Goal: Information Seeking & Learning: Learn about a topic

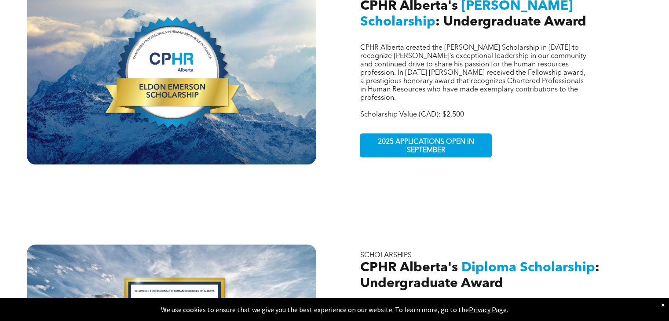
scroll to position [372, 0]
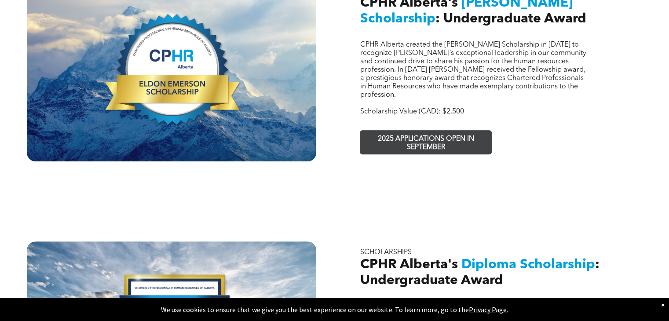
click at [473, 131] on span "2025 APPLICATIONS OPEN IN SEPTEMBER" at bounding box center [425, 144] width 128 height 26
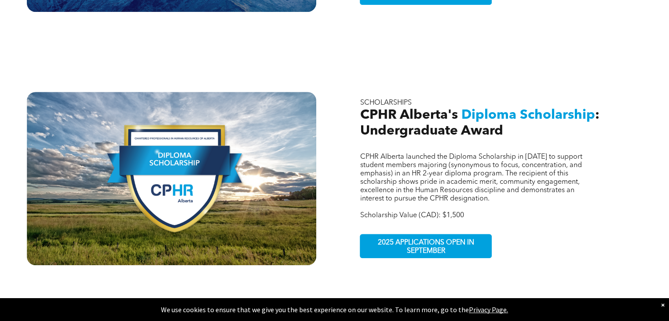
scroll to position [525, 0]
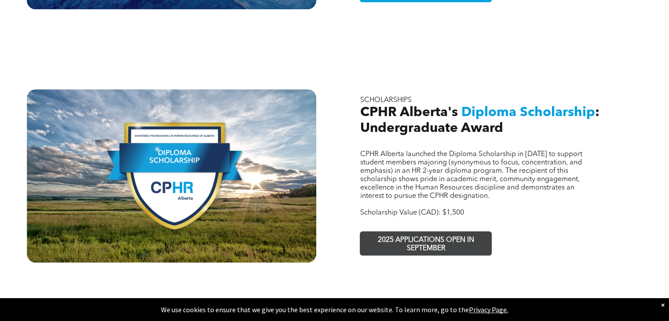
click at [470, 232] on span "2025 APPLICATIONS OPEN IN SEPTEMBER" at bounding box center [425, 245] width 128 height 26
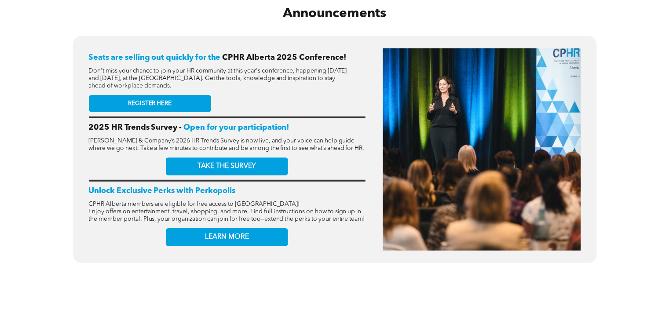
scroll to position [352, 0]
